Goal: Transaction & Acquisition: Purchase product/service

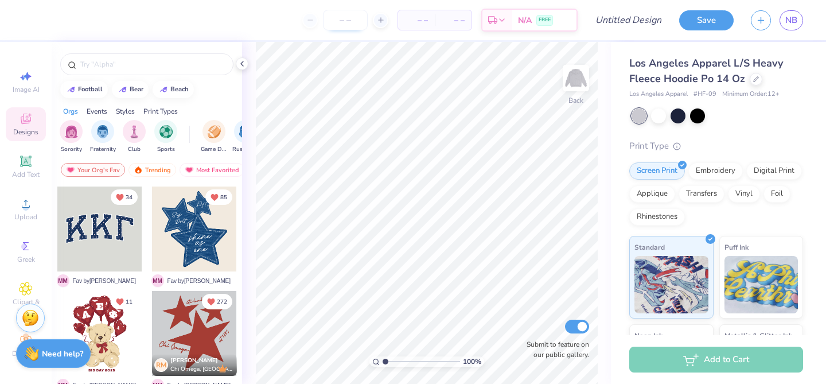
click at [350, 22] on input "number" at bounding box center [345, 20] width 45 height 21
type input "100"
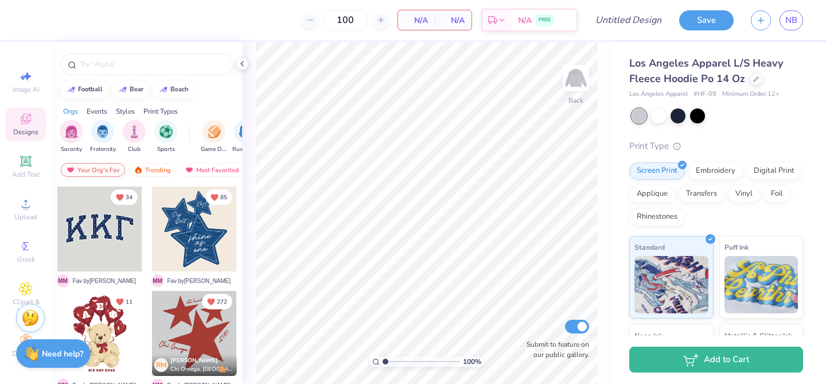
click at [83, 166] on div "Your Org's Fav" at bounding box center [93, 170] width 64 height 14
click at [137, 67] on input "text" at bounding box center [152, 64] width 147 height 11
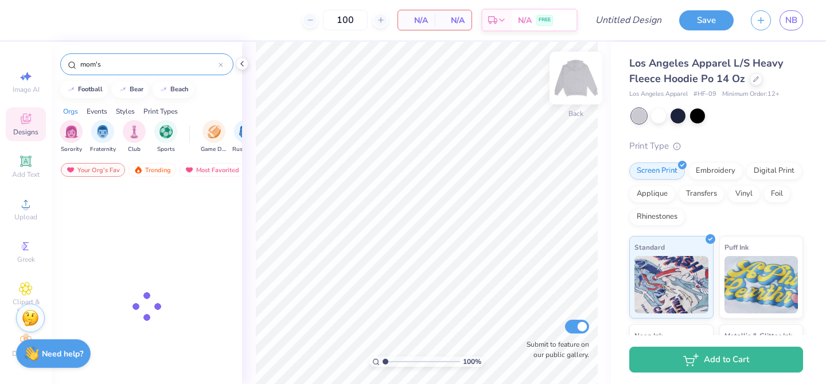
type input "mom's"
click at [575, 77] on img at bounding box center [576, 78] width 46 height 46
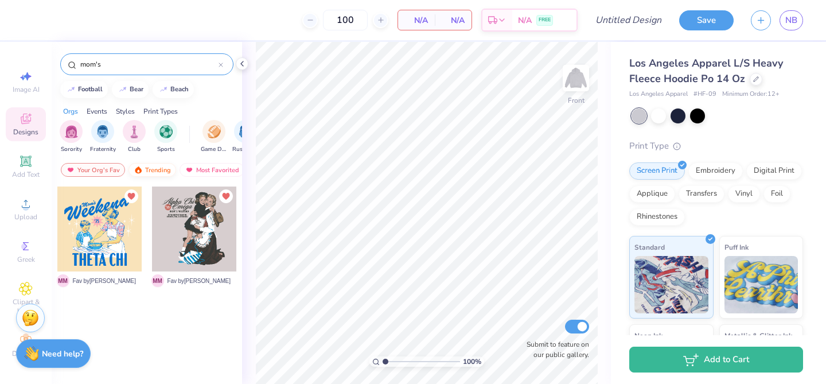
click at [166, 170] on div "Trending" at bounding box center [152, 170] width 48 height 14
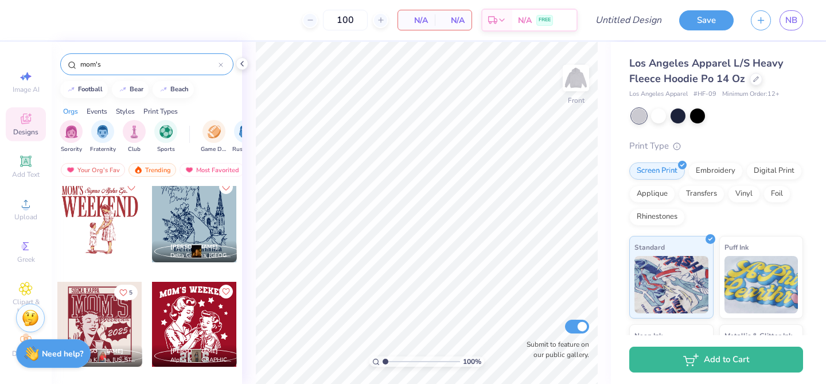
scroll to position [1059, 0]
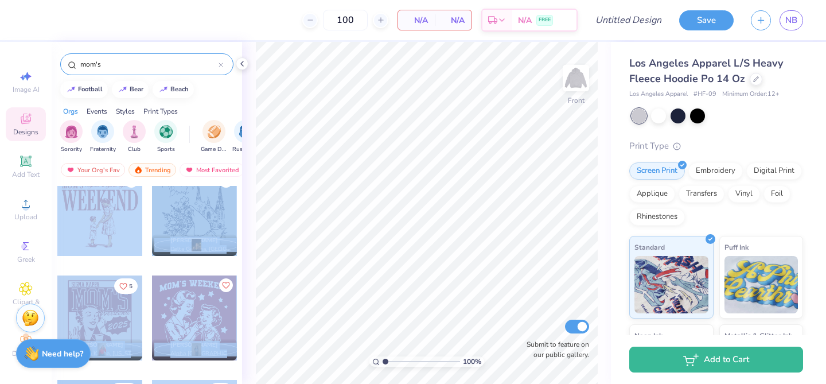
click at [282, 240] on div "100 N/A Per Item N/A Total Est. Delivery N/A FREE Design Title Save NB Image AI…" at bounding box center [413, 192] width 826 height 384
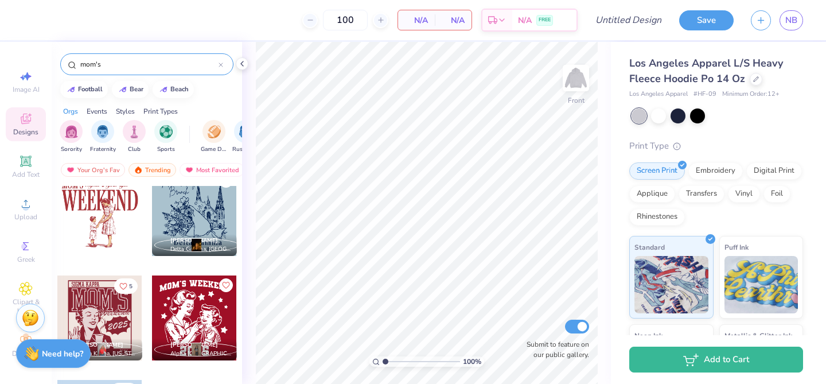
click at [95, 224] on div at bounding box center [99, 213] width 85 height 85
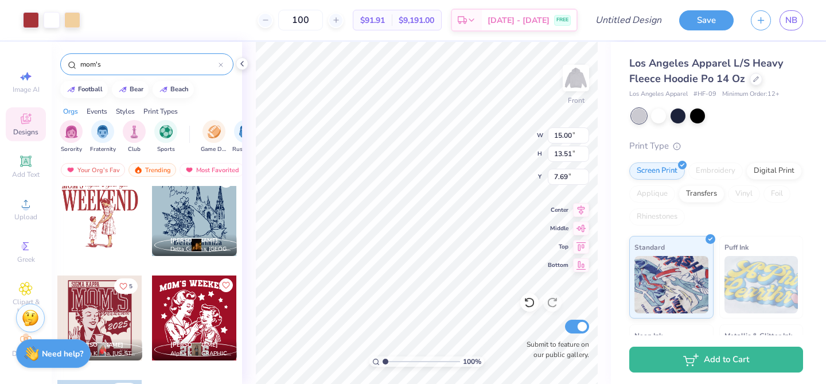
type input "7.69"
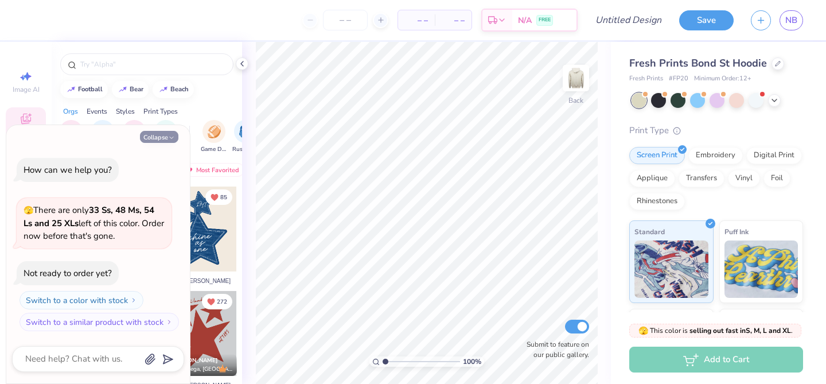
click at [158, 142] on button "Collapse" at bounding box center [159, 137] width 38 height 12
type textarea "x"
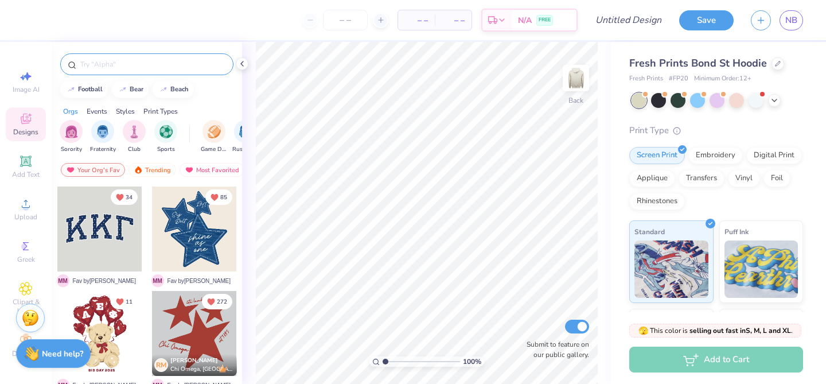
click at [146, 70] on div at bounding box center [146, 64] width 173 height 22
click at [146, 67] on input "text" at bounding box center [152, 64] width 147 height 11
type input "mom's"
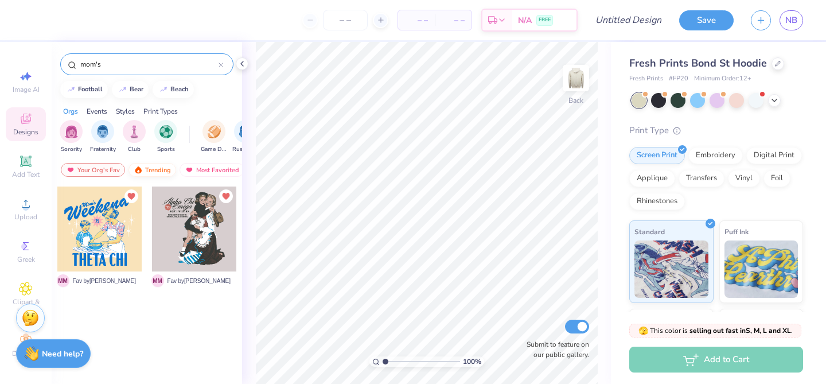
click at [154, 165] on div "Trending" at bounding box center [152, 170] width 48 height 14
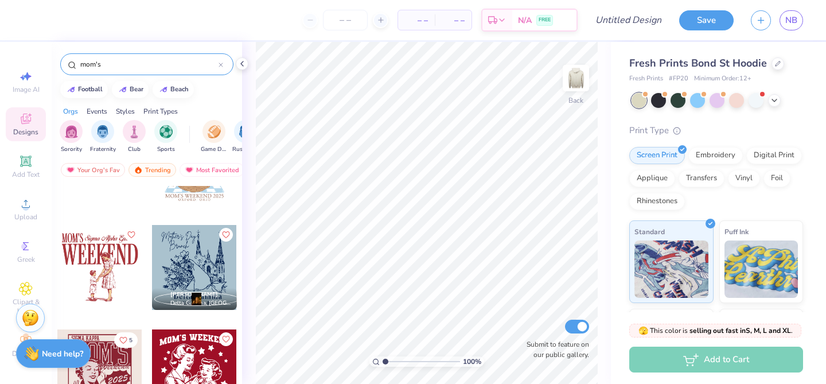
scroll to position [1004, 0]
click at [111, 270] on div at bounding box center [99, 268] width 85 height 85
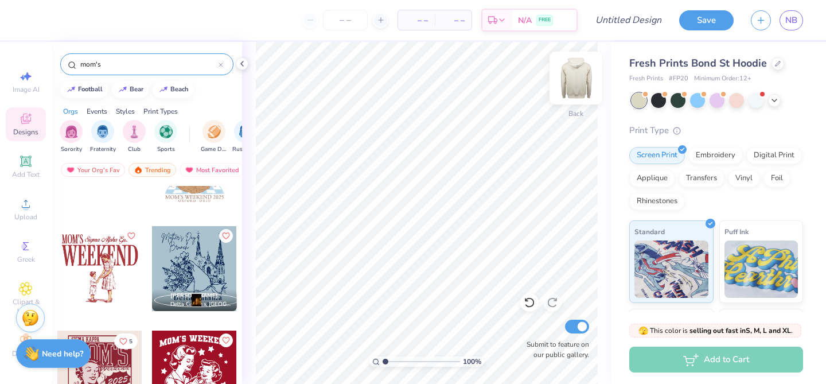
click at [574, 85] on img at bounding box center [576, 78] width 46 height 46
click at [117, 256] on div at bounding box center [99, 268] width 85 height 85
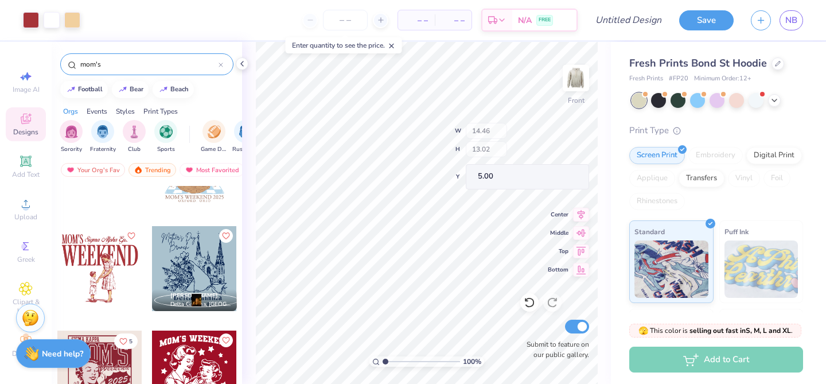
type input "5.00"
type input "5.64"
click at [346, 23] on input "number" at bounding box center [345, 20] width 45 height 21
type input "100"
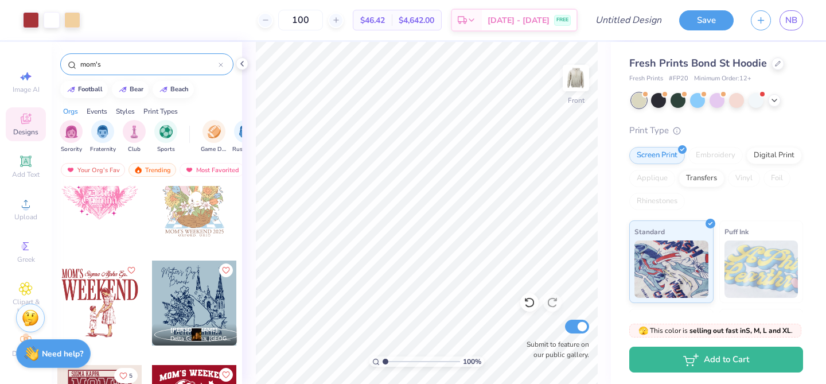
scroll to position [839, 0]
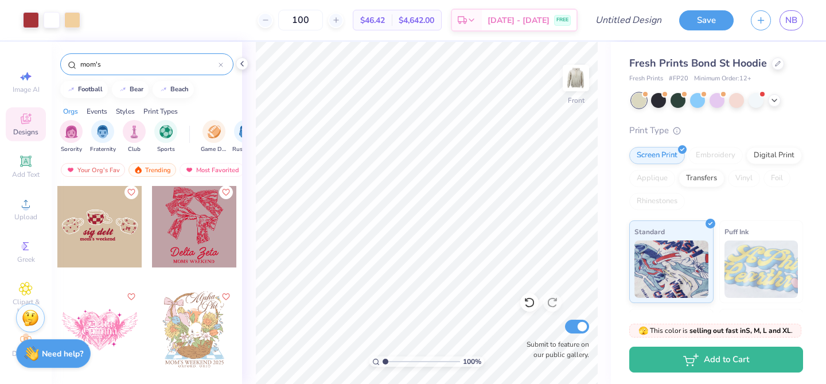
click at [267, 23] on div "100 $46.42 Per Item $4,642.00 Total Est. Delivery Sep 7 - 10 FREE" at bounding box center [333, 20] width 489 height 40
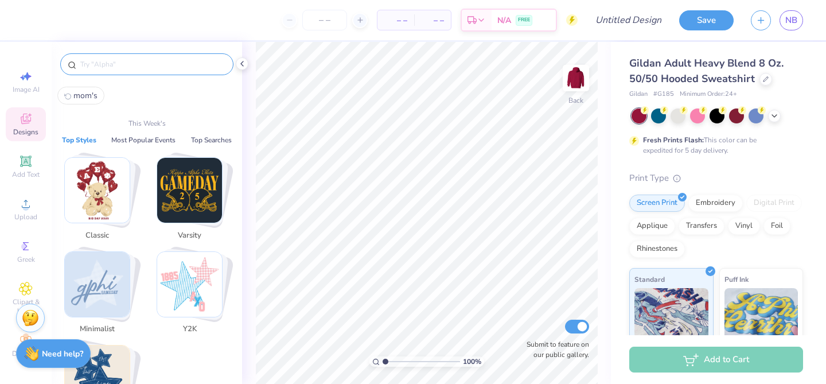
click at [147, 60] on input "text" at bounding box center [152, 64] width 147 height 11
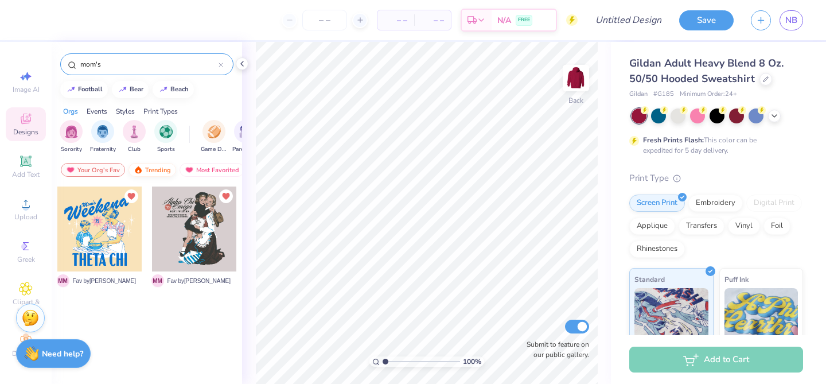
type input "mom's"
click at [144, 163] on div "Trending" at bounding box center [152, 170] width 48 height 14
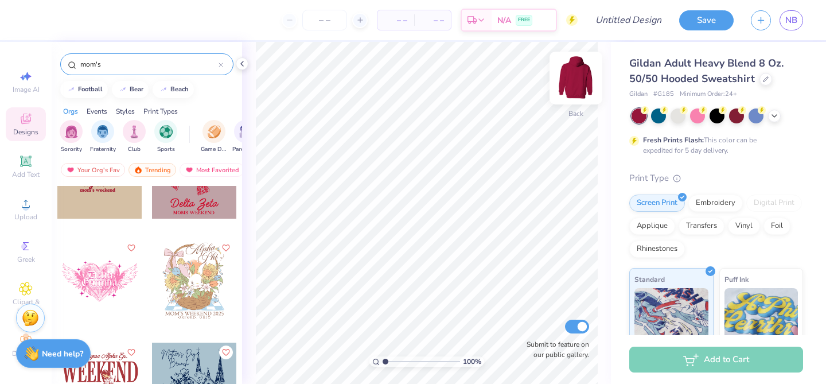
scroll to position [896, 0]
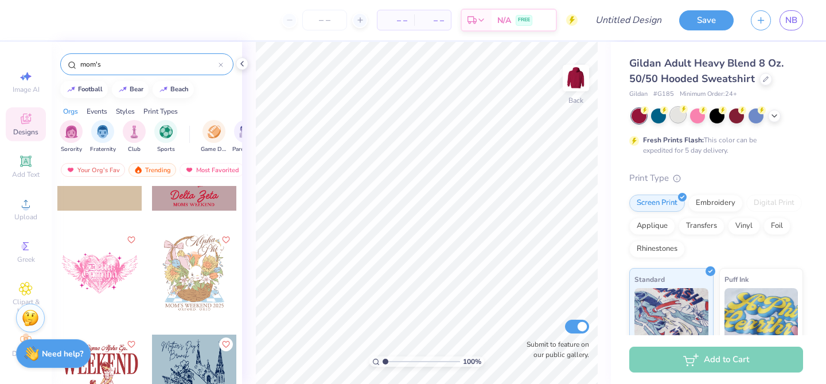
click at [676, 116] on div at bounding box center [678, 114] width 15 height 15
click at [563, 82] on img at bounding box center [576, 78] width 46 height 46
click at [773, 116] on icon at bounding box center [774, 114] width 9 height 9
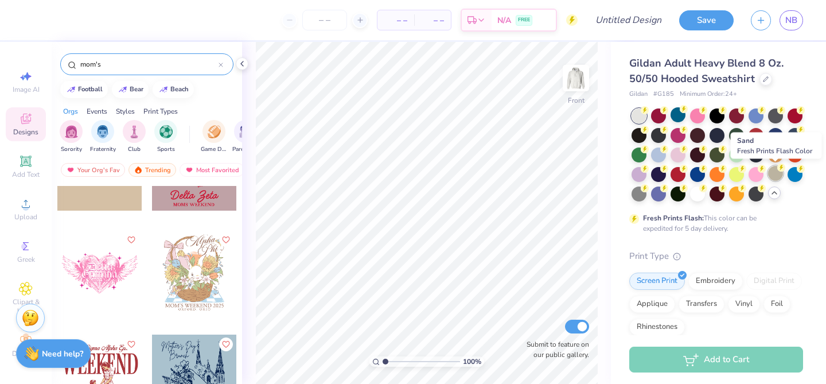
click at [776, 173] on div at bounding box center [775, 173] width 15 height 15
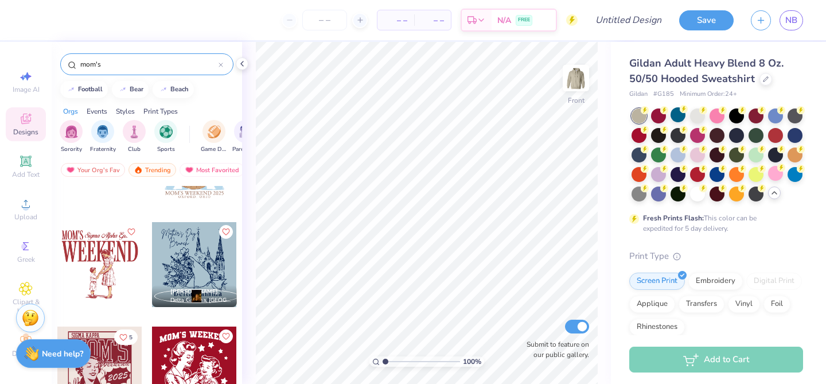
scroll to position [1009, 0]
click at [82, 283] on div at bounding box center [99, 263] width 85 height 85
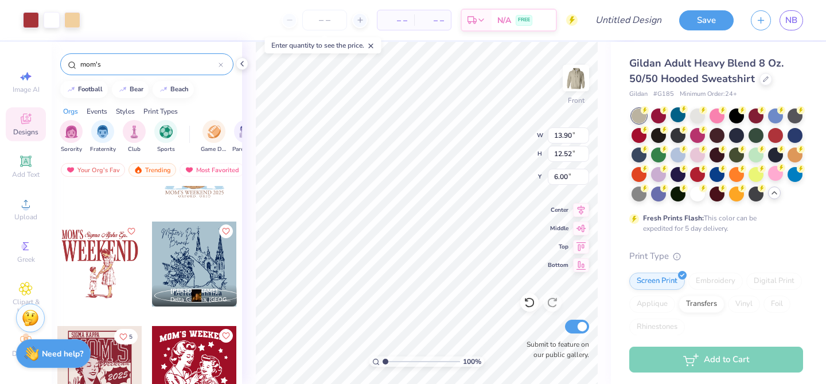
type input "6.00"
click at [398, 25] on span "– –" at bounding box center [395, 20] width 23 height 12
click at [329, 15] on input "number" at bounding box center [324, 20] width 45 height 21
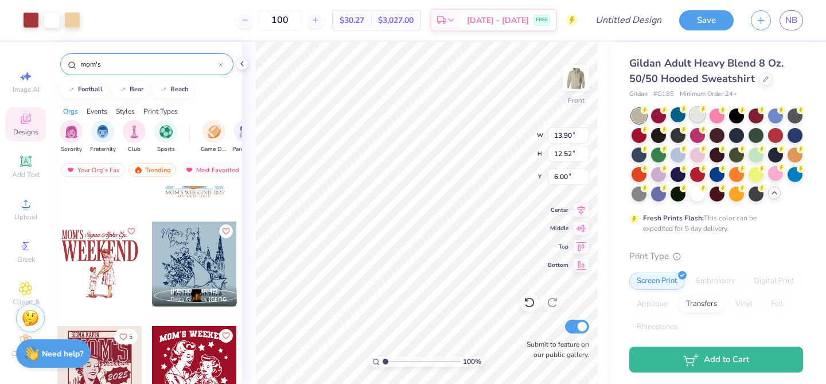
click at [697, 118] on div at bounding box center [697, 114] width 15 height 15
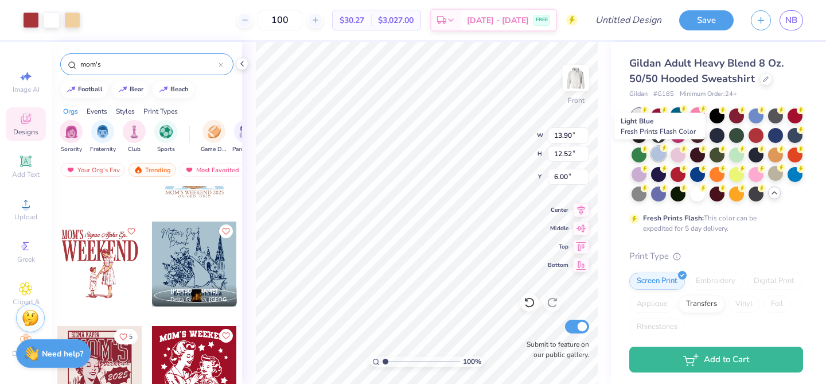
click at [660, 156] on div at bounding box center [658, 153] width 15 height 15
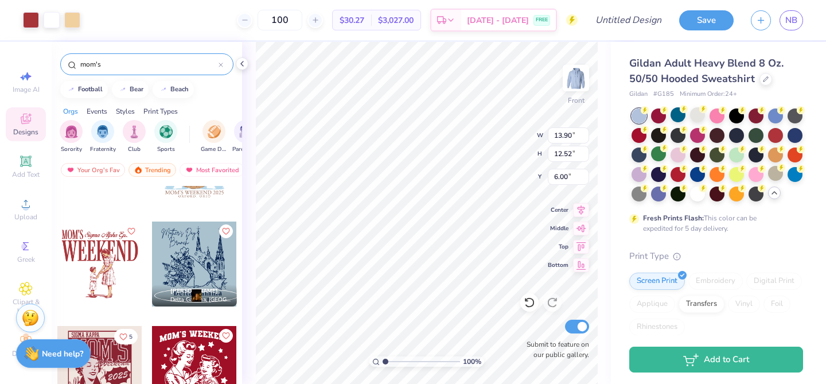
click at [640, 118] on div at bounding box center [639, 115] width 15 height 15
click at [758, 134] on div at bounding box center [756, 134] width 15 height 15
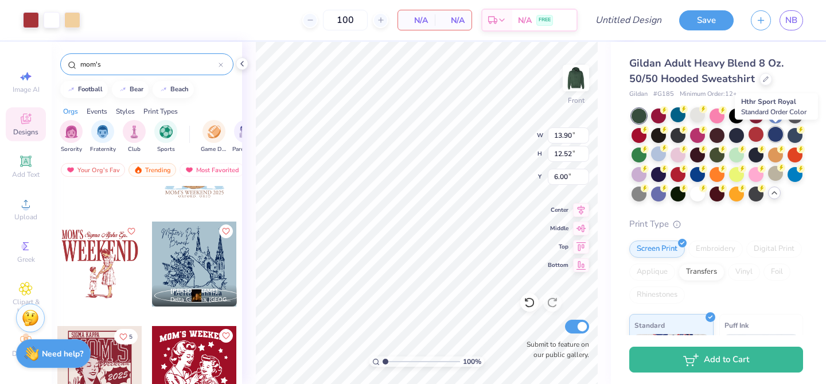
click at [776, 138] on div at bounding box center [775, 134] width 15 height 15
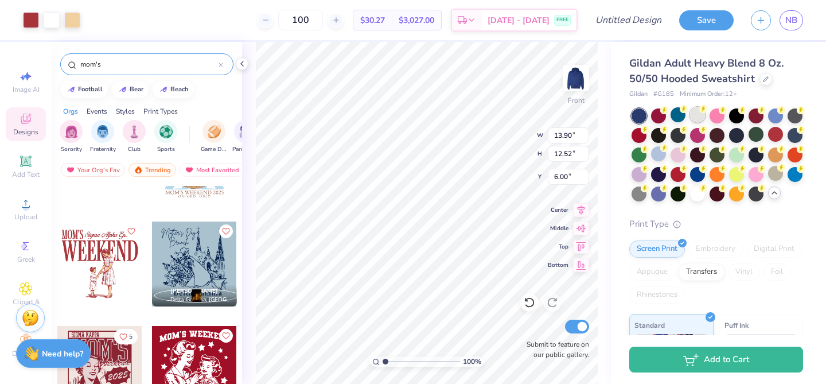
click at [700, 116] on div at bounding box center [697, 114] width 15 height 15
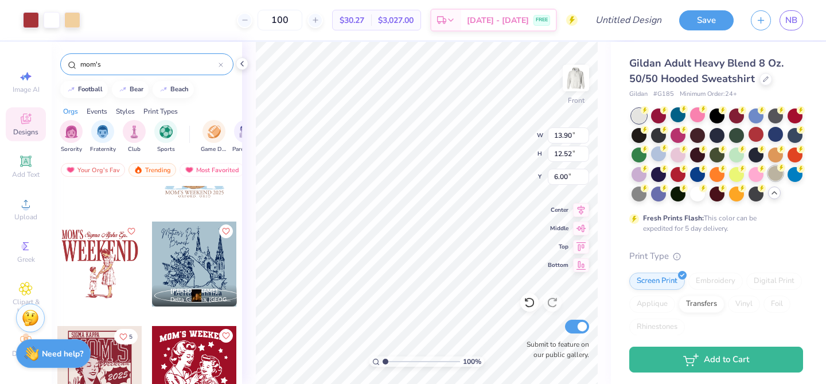
click at [774, 173] on div at bounding box center [775, 173] width 15 height 15
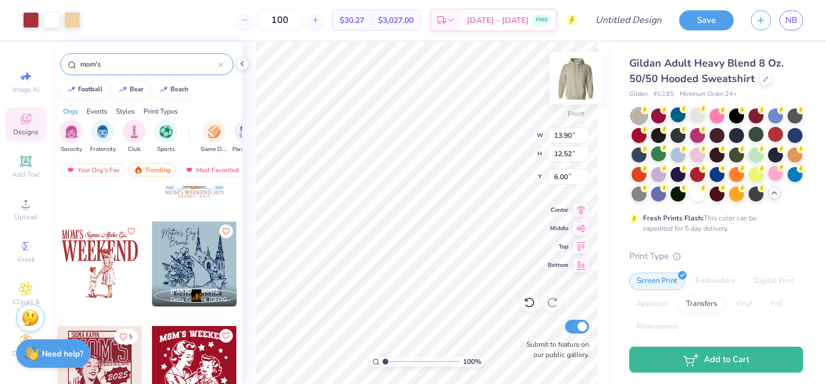
click at [574, 77] on img at bounding box center [576, 78] width 46 height 46
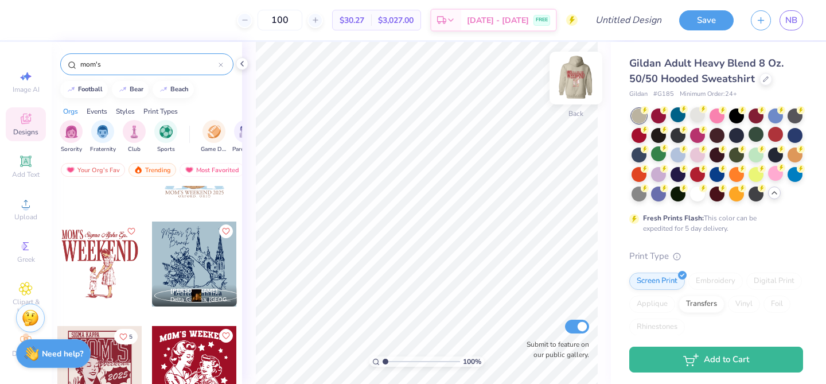
click at [573, 79] on img at bounding box center [576, 78] width 46 height 46
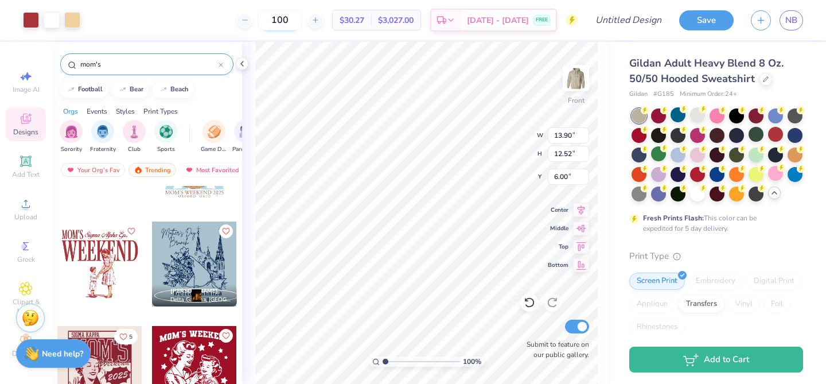
click at [302, 19] on input "100" at bounding box center [280, 20] width 45 height 21
type input "140"
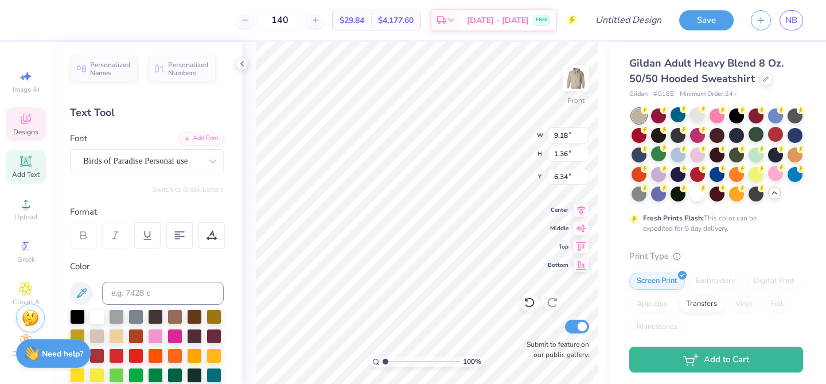
type input "9.18"
type input "1.36"
type input "6.34"
type textarea "Sigma Delta Tau"
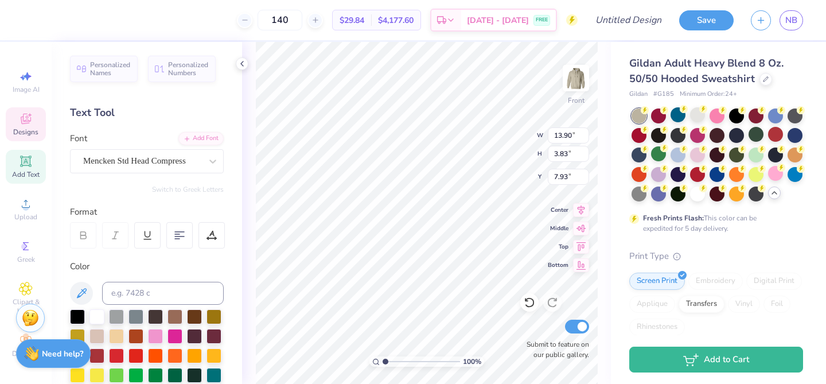
click at [571, 81] on img at bounding box center [575, 78] width 23 height 23
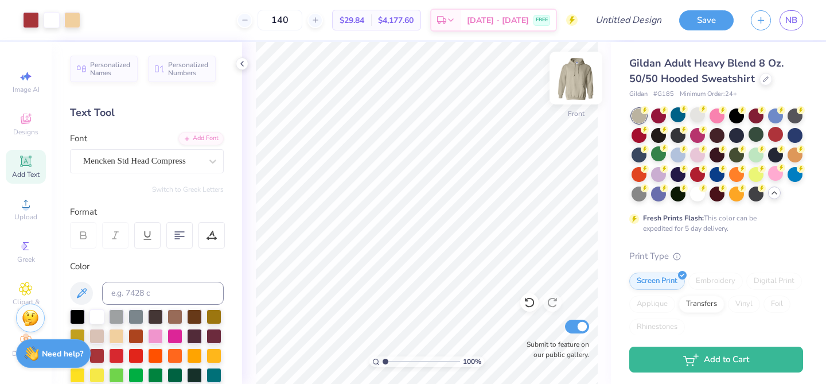
click at [573, 75] on img at bounding box center [576, 78] width 46 height 46
click at [578, 80] on img at bounding box center [576, 78] width 46 height 46
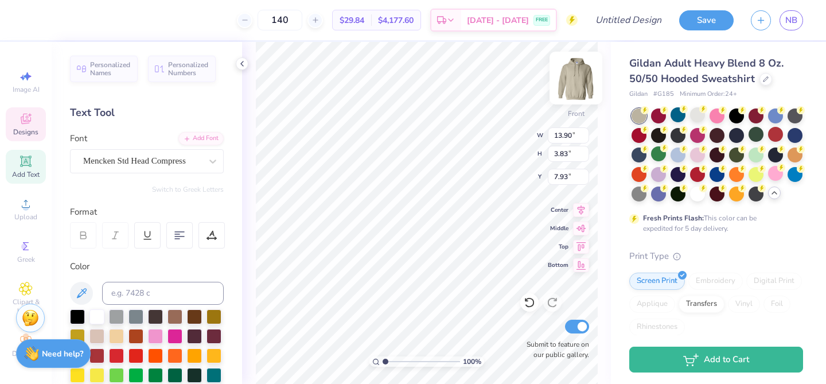
type input "8.06"
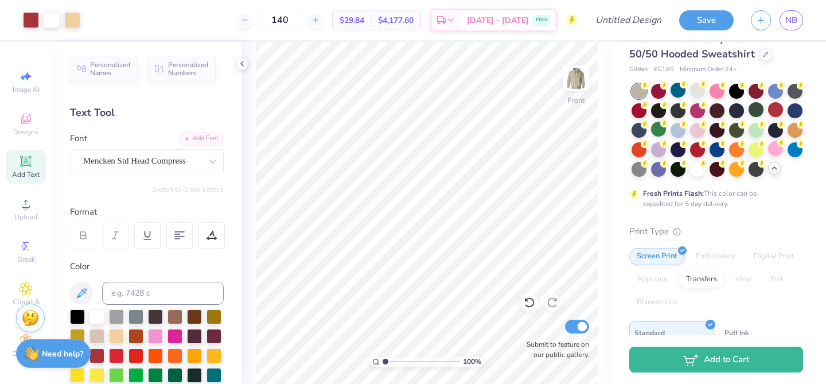
scroll to position [0, 0]
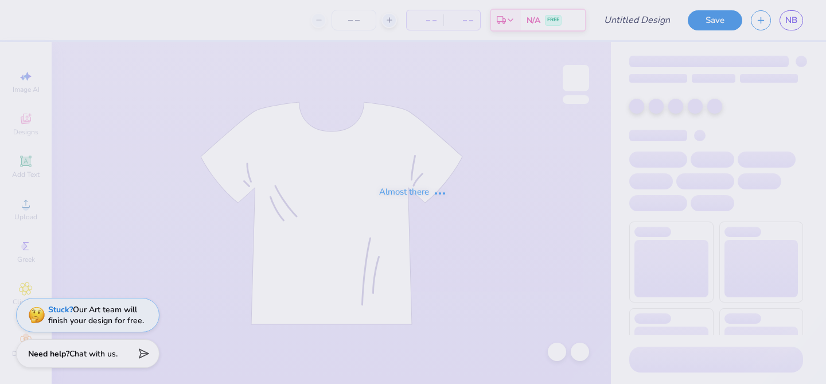
type input "moms1"
type input "100"
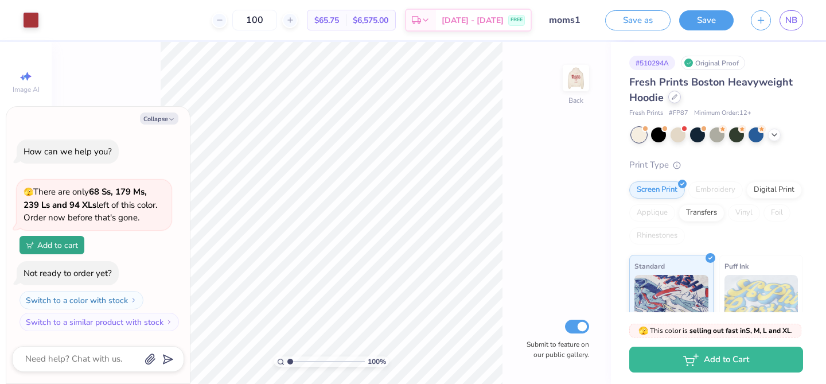
click at [674, 96] on icon at bounding box center [674, 97] width 5 height 5
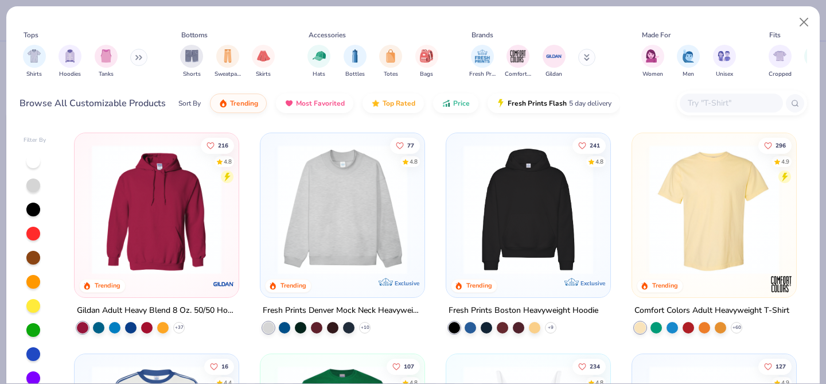
click at [199, 219] on img at bounding box center [156, 210] width 141 height 130
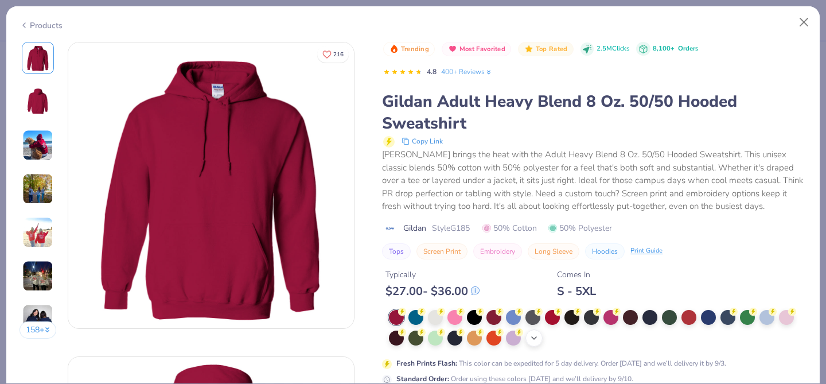
click at [539, 341] on icon at bounding box center [533, 337] width 9 height 9
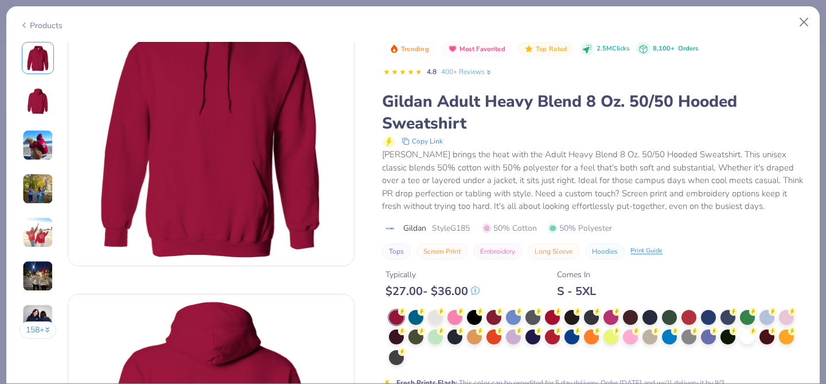
scroll to position [63, 0]
click at [650, 338] on div at bounding box center [649, 335] width 15 height 15
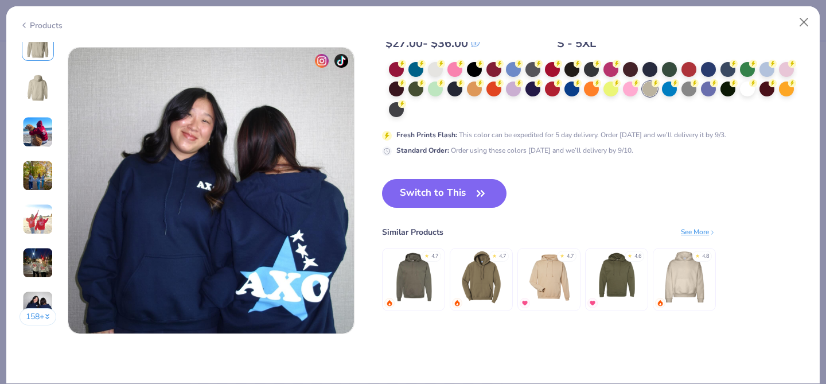
scroll to position [1916, 0]
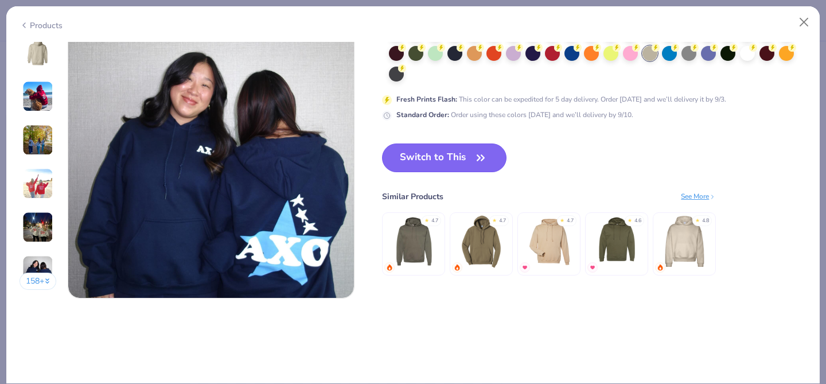
click at [467, 158] on button "Switch to This" at bounding box center [444, 157] width 124 height 29
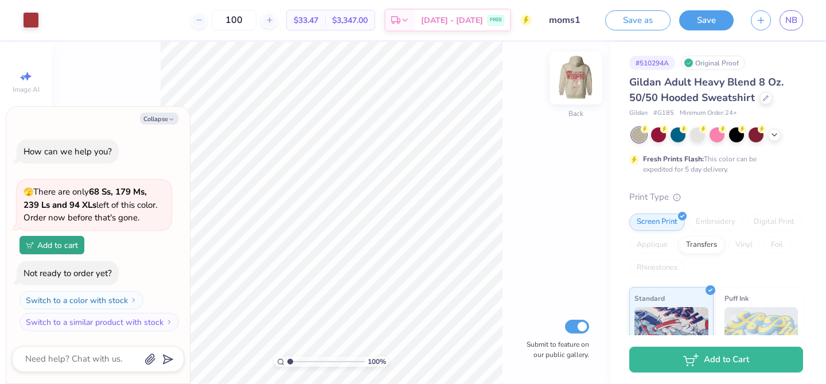
click at [568, 74] on img at bounding box center [576, 78] width 46 height 46
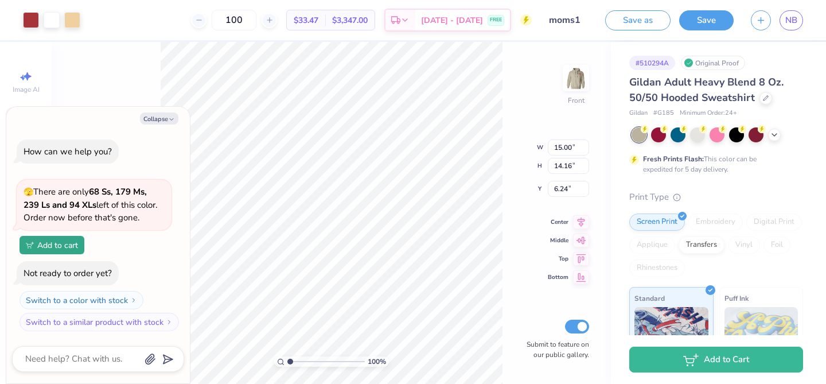
type textarea "x"
type input "6.00"
click at [559, 88] on div "100 % Front Submit to feature on our public gallery." at bounding box center [331, 213] width 559 height 342
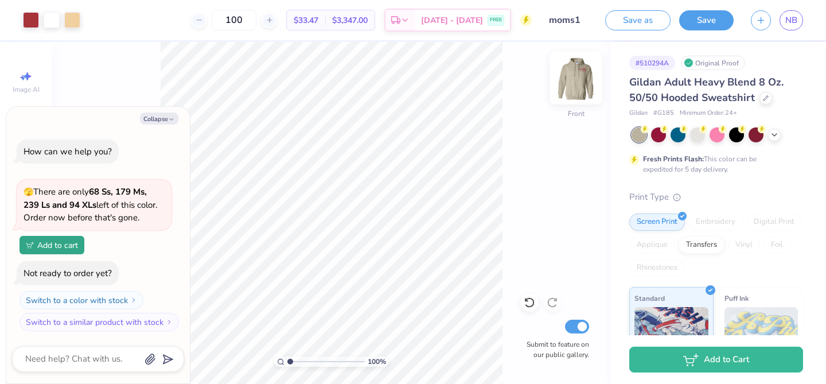
click at [571, 85] on img at bounding box center [576, 78] width 46 height 46
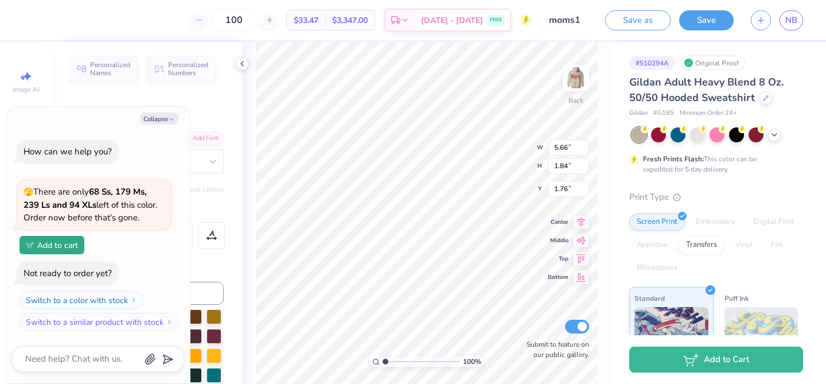
type textarea "x"
type input "1.78"
type textarea "x"
type input "3.62"
type textarea "x"
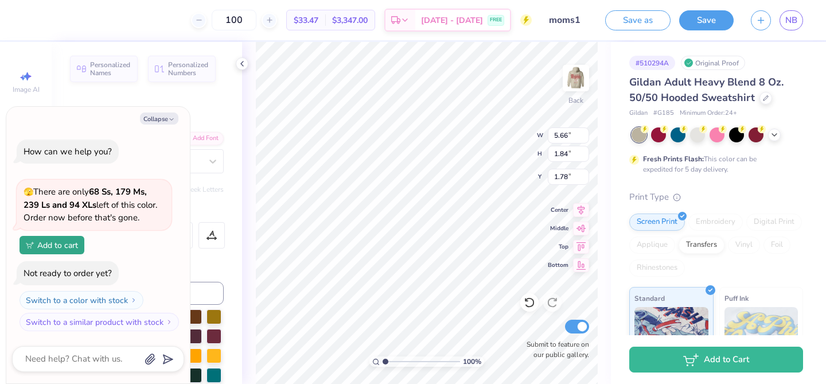
type input "2.08"
click at [162, 117] on button "Collapse" at bounding box center [159, 118] width 38 height 12
type textarea "x"
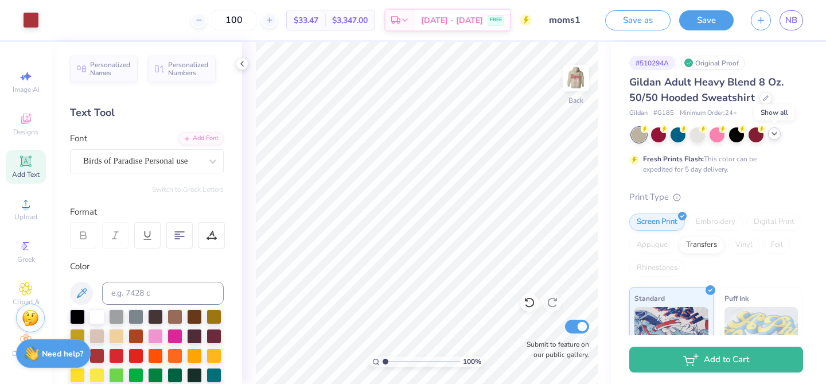
click at [777, 133] on icon at bounding box center [774, 133] width 9 height 9
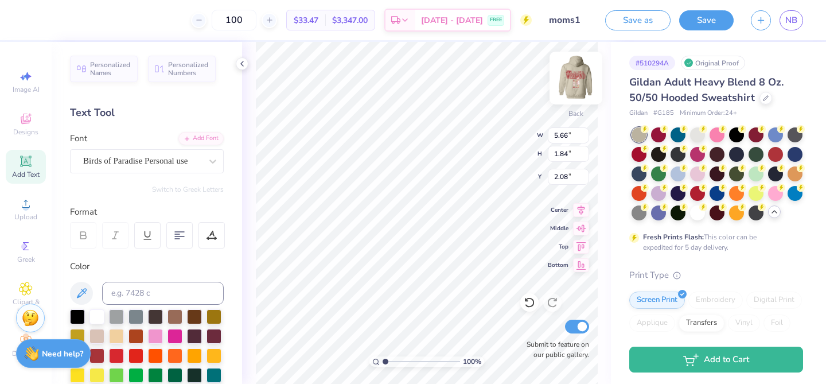
click at [566, 69] on img at bounding box center [576, 78] width 46 height 46
click at [578, 82] on img at bounding box center [576, 78] width 46 height 46
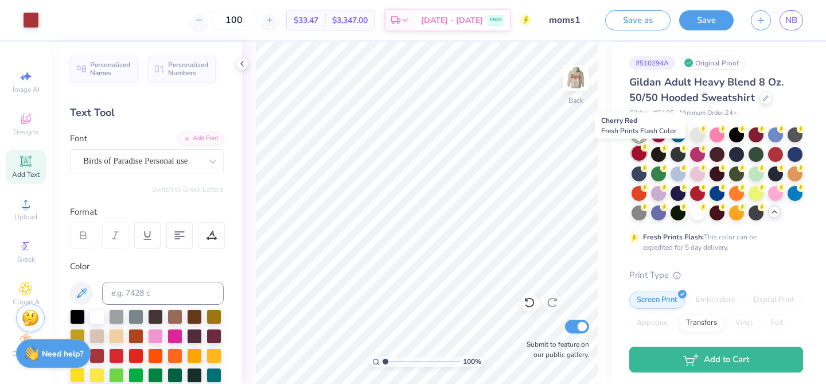
click at [640, 156] on div at bounding box center [639, 153] width 15 height 15
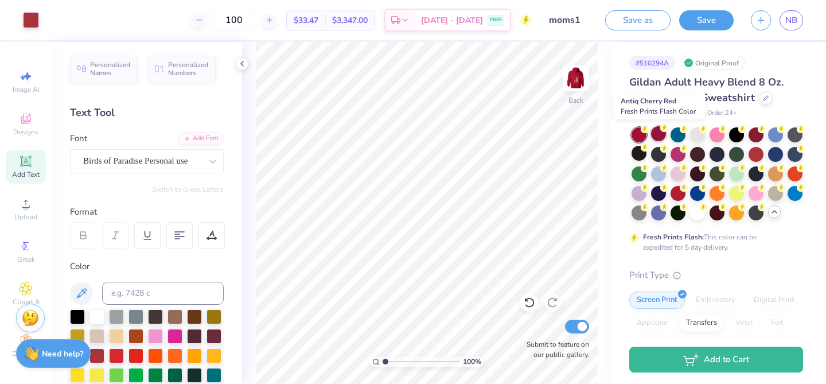
click at [657, 134] on div at bounding box center [658, 133] width 15 height 15
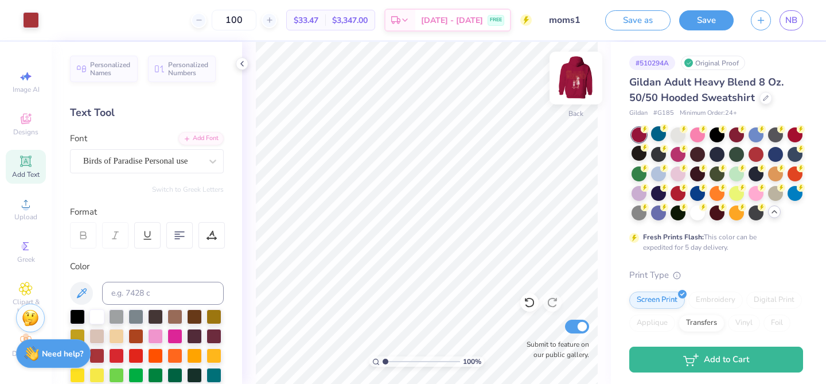
click at [579, 86] on img at bounding box center [576, 78] width 46 height 46
click at [582, 85] on img at bounding box center [576, 78] width 46 height 46
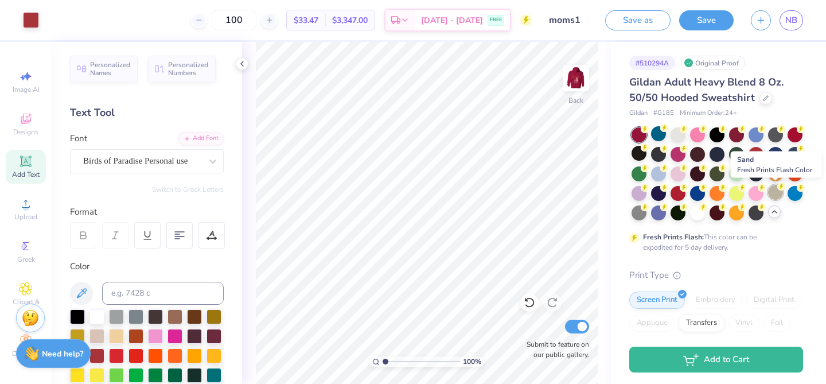
click at [778, 194] on div at bounding box center [775, 192] width 15 height 15
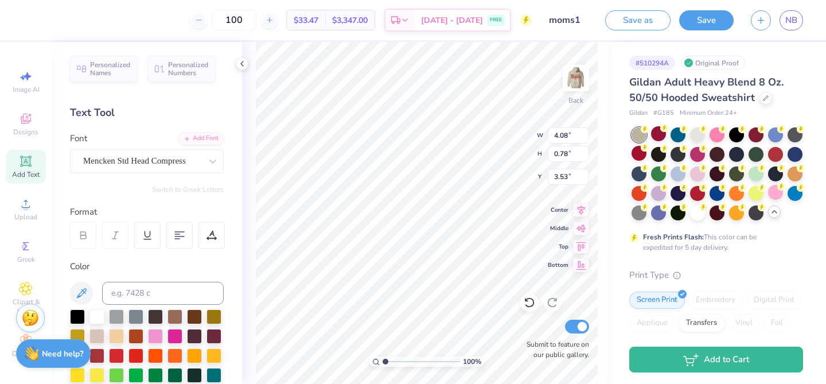
type input "3.53"
click at [576, 91] on img at bounding box center [576, 78] width 46 height 46
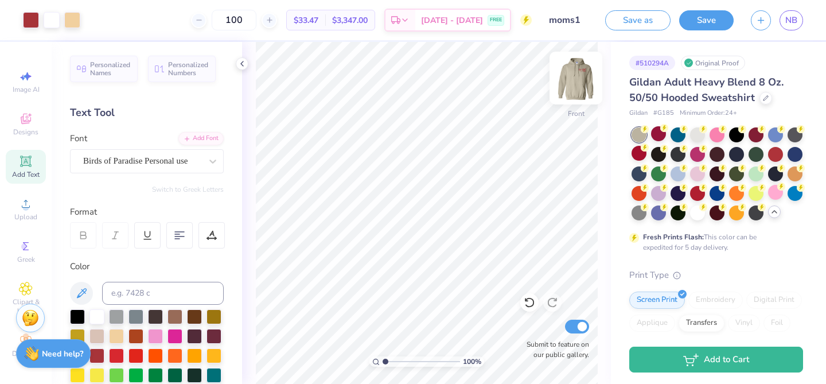
click at [569, 86] on img at bounding box center [576, 78] width 46 height 46
click at [753, 135] on div at bounding box center [756, 133] width 15 height 15
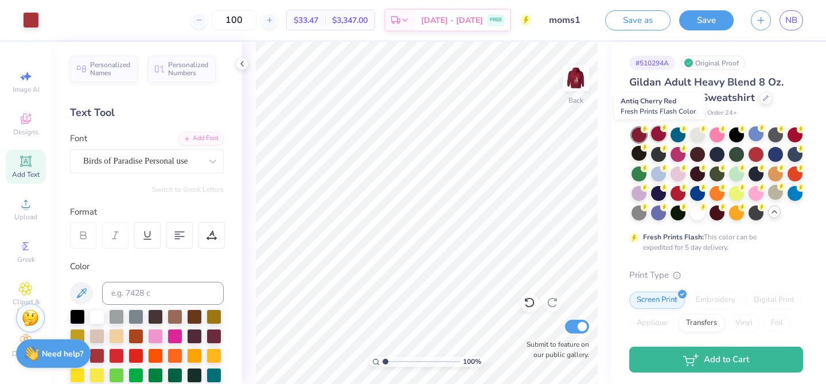
click at [658, 137] on div at bounding box center [658, 133] width 15 height 15
click at [638, 139] on div at bounding box center [639, 134] width 15 height 15
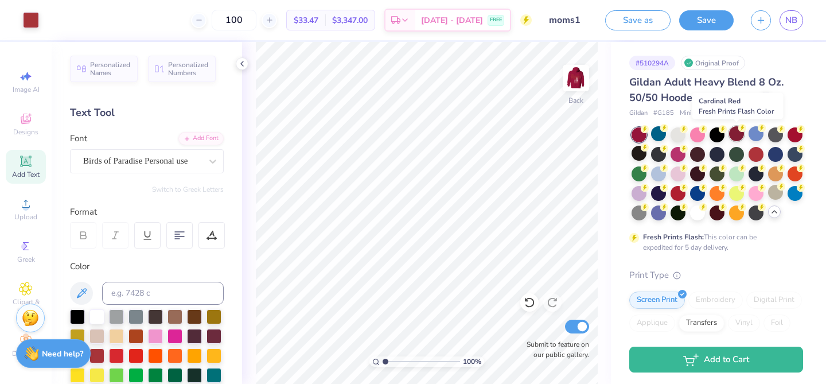
click at [732, 133] on div at bounding box center [736, 133] width 15 height 15
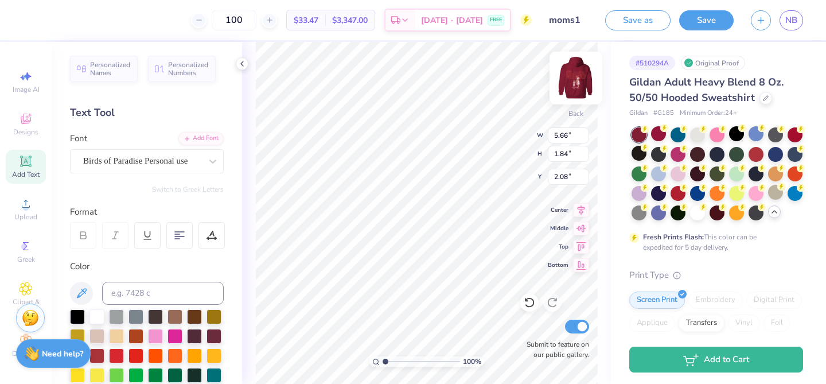
click at [564, 81] on img at bounding box center [576, 78] width 46 height 46
click at [92, 319] on div at bounding box center [96, 315] width 15 height 15
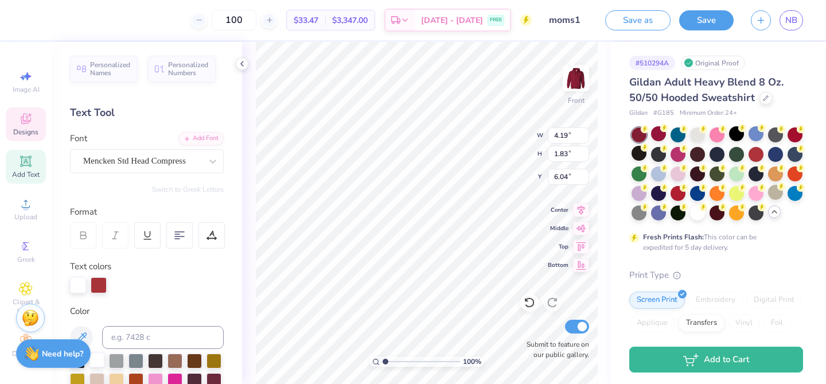
type input "6.04"
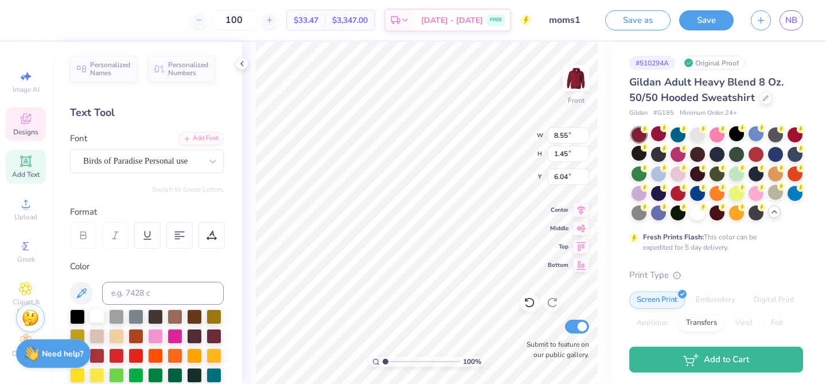
type input "8.55"
type input "1.45"
type input "6.38"
click at [100, 318] on div at bounding box center [96, 315] width 15 height 15
type input "15.00"
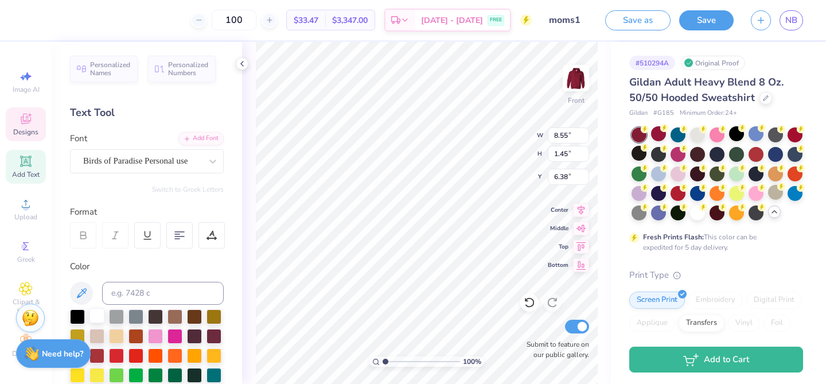
type input "4.13"
type input "8.23"
click at [96, 321] on div at bounding box center [96, 315] width 15 height 15
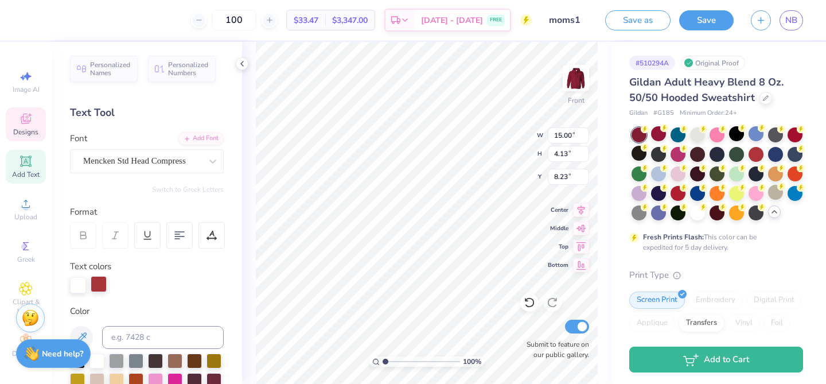
click at [95, 279] on div at bounding box center [99, 284] width 16 height 16
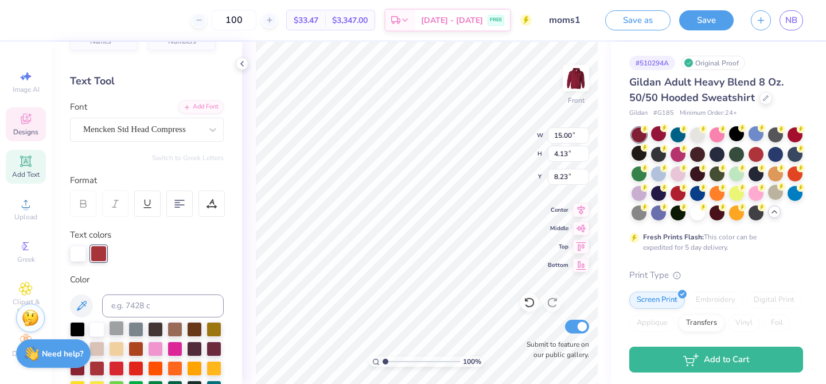
scroll to position [34, 0]
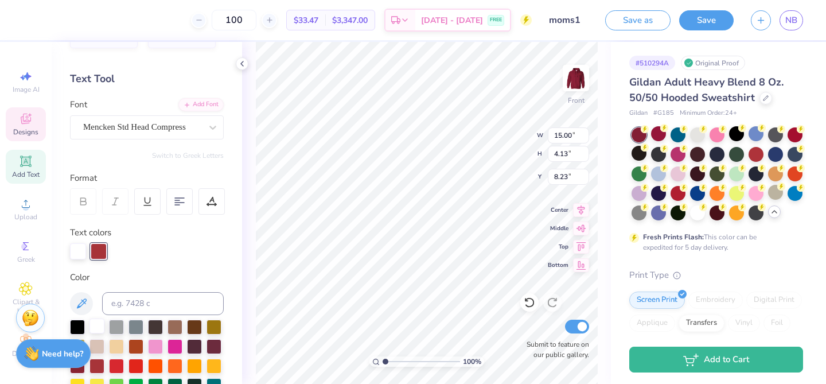
click at [95, 323] on div at bounding box center [96, 325] width 15 height 15
type input "4.19"
type input "1.83"
type input "6.00"
click at [79, 253] on div at bounding box center [78, 250] width 16 height 16
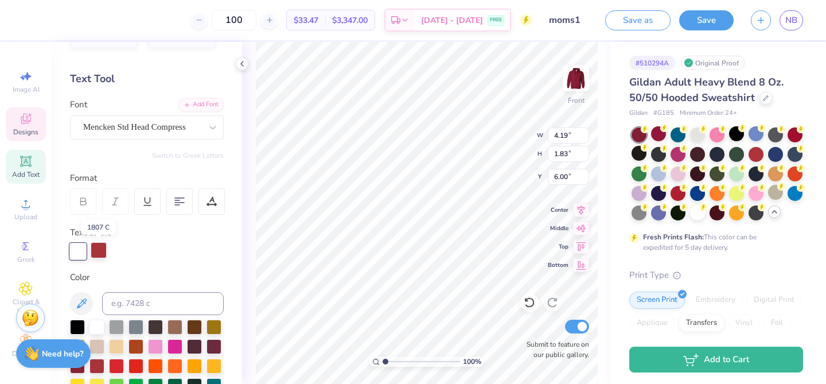
click at [103, 253] on div at bounding box center [99, 250] width 16 height 16
click at [98, 321] on div at bounding box center [96, 325] width 15 height 15
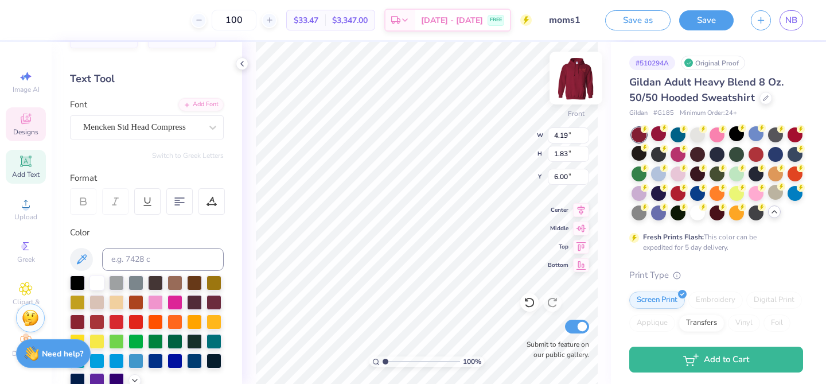
click at [578, 85] on img at bounding box center [576, 78] width 46 height 46
click at [92, 280] on div at bounding box center [96, 281] width 15 height 15
type input "4.08"
type input "0.78"
type input "3.53"
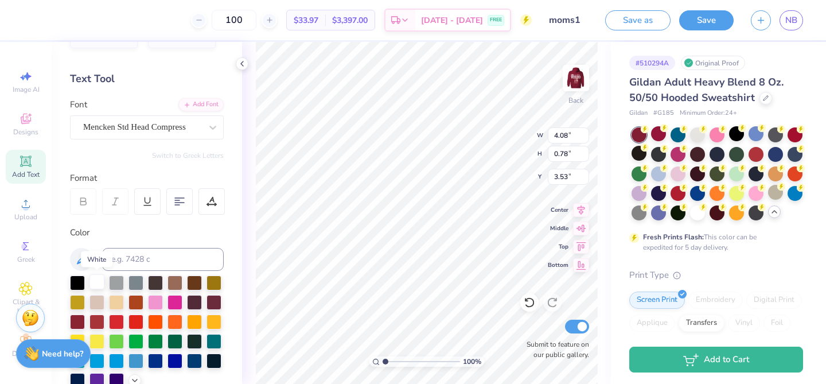
click at [98, 282] on div at bounding box center [96, 281] width 15 height 15
type input "5.66"
type input "1.84"
type input "2.08"
click at [576, 84] on img at bounding box center [576, 78] width 46 height 46
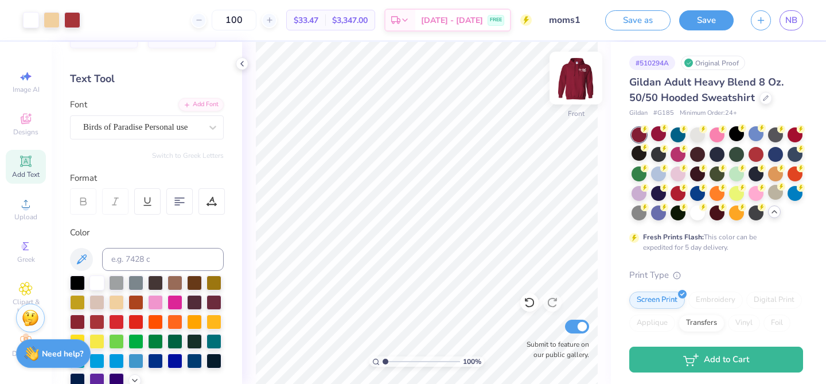
click at [571, 84] on img at bounding box center [576, 78] width 46 height 46
click at [524, 304] on icon at bounding box center [529, 302] width 11 height 11
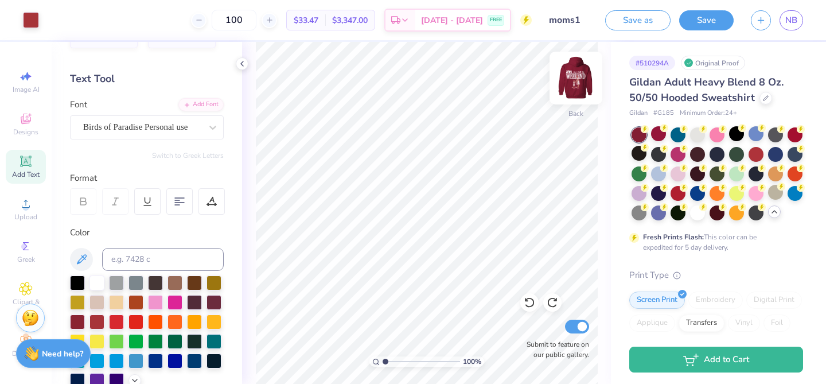
click at [581, 86] on img at bounding box center [576, 78] width 46 height 46
click at [525, 302] on icon at bounding box center [529, 302] width 11 height 11
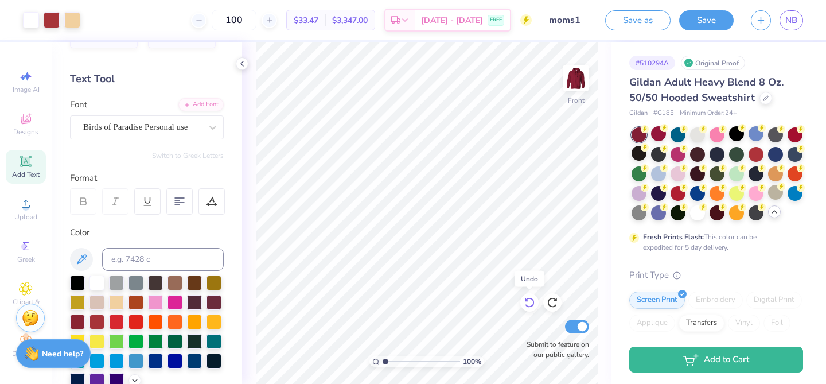
click at [525, 302] on icon at bounding box center [529, 302] width 11 height 11
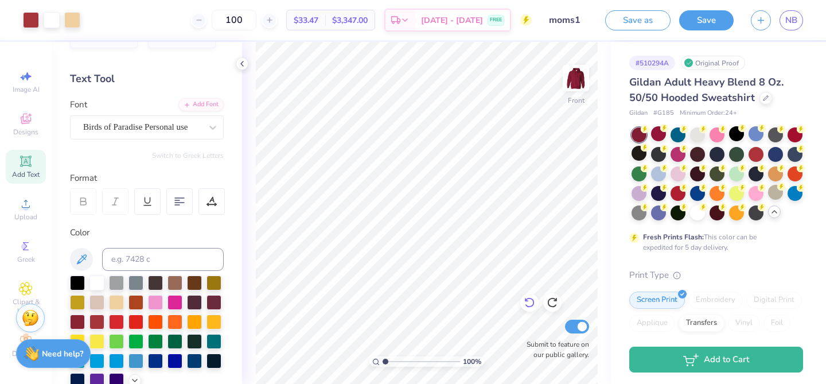
click at [531, 303] on icon at bounding box center [529, 302] width 11 height 11
click at [578, 73] on img at bounding box center [576, 78] width 46 height 46
click at [777, 192] on div at bounding box center [775, 192] width 15 height 15
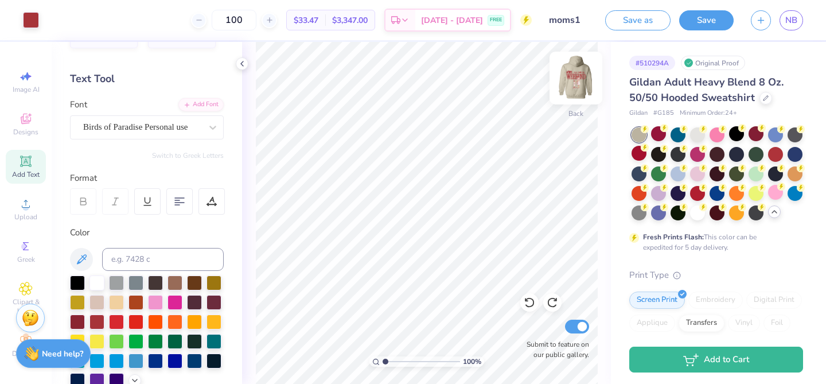
click at [568, 86] on img at bounding box center [576, 78] width 46 height 46
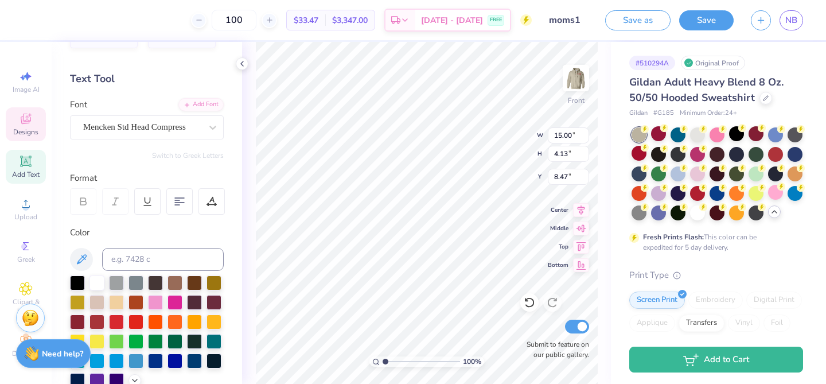
type input "15.00"
type input "4.13"
type input "8.47"
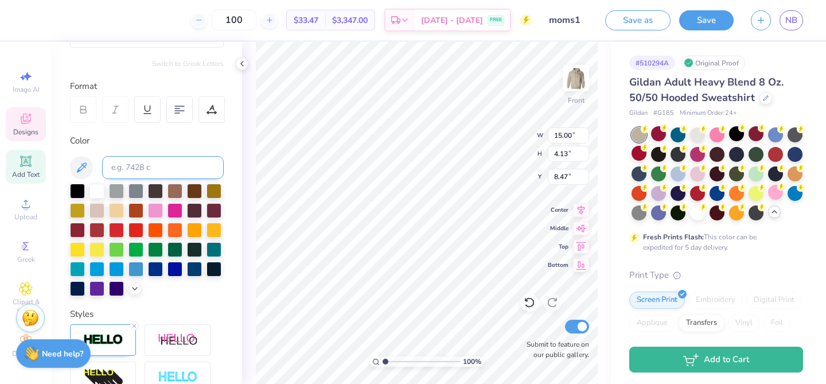
scroll to position [0, 0]
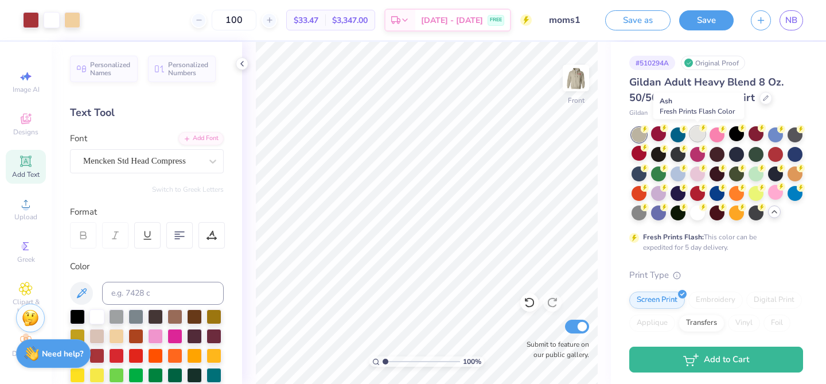
click at [694, 134] on div at bounding box center [697, 133] width 15 height 15
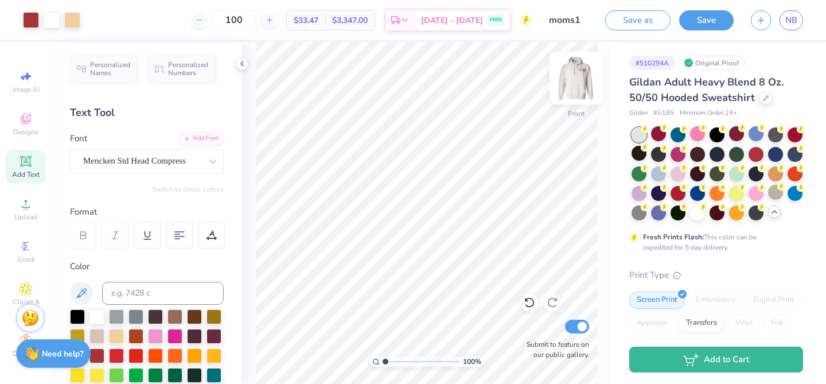
click at [573, 80] on img at bounding box center [576, 78] width 46 height 46
click at [575, 80] on img at bounding box center [576, 78] width 46 height 46
click at [256, 17] on input "100" at bounding box center [234, 20] width 45 height 21
click at [256, 20] on input "140" at bounding box center [234, 20] width 45 height 21
type input "150"
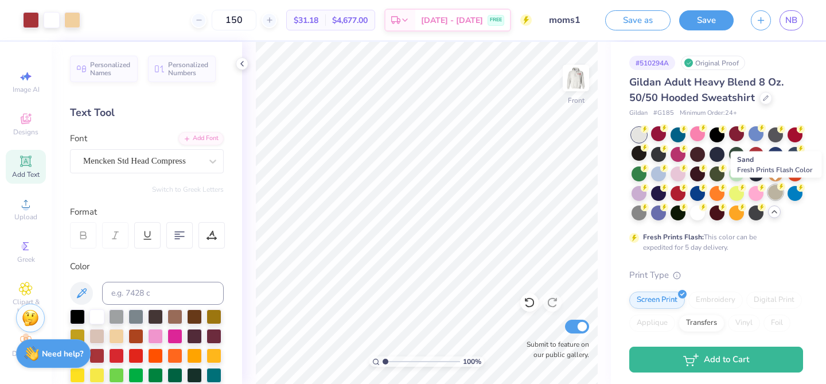
click at [775, 192] on div at bounding box center [775, 192] width 15 height 15
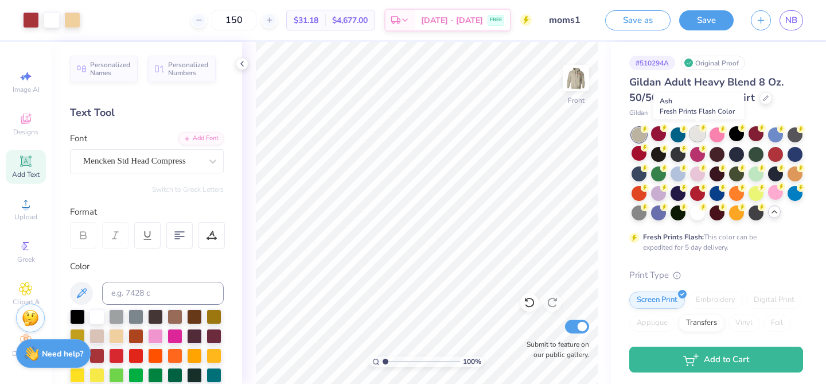
click at [695, 136] on div at bounding box center [697, 133] width 15 height 15
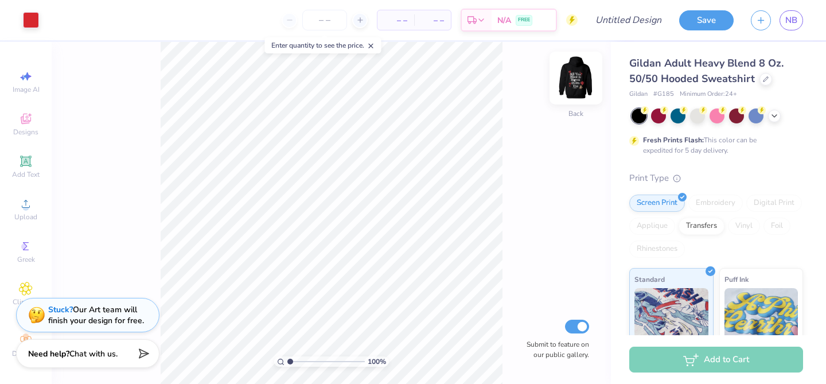
click at [573, 84] on img at bounding box center [576, 78] width 46 height 46
